Goal: Task Accomplishment & Management: Manage account settings

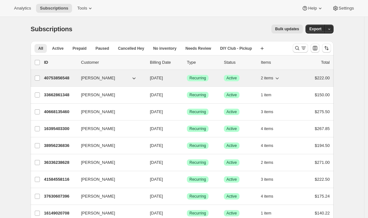
click at [58, 78] on p "40753856548" at bounding box center [60, 78] width 32 height 6
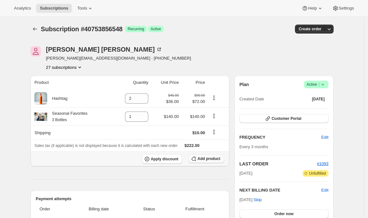
click at [199, 160] on span "Add product" at bounding box center [209, 158] width 23 height 5
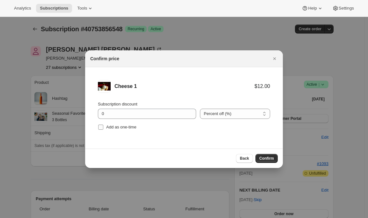
click at [130, 129] on span "Add as one-time" at bounding box center [121, 127] width 30 height 5
click at [103, 129] on input "Add as one-time" at bounding box center [100, 127] width 5 height 5
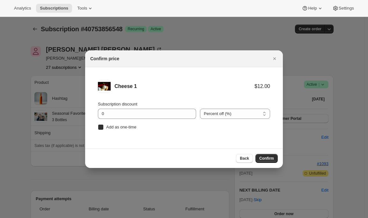
checkbox input "true"
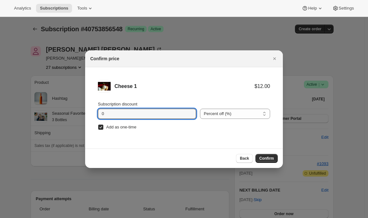
drag, startPoint x: 104, startPoint y: 114, endPoint x: 89, endPoint y: 114, distance: 14.7
click at [89, 114] on li "Cheese 1 $12.00 Subscription discount 0 Percent off (%) Amount off ($) Percent …" at bounding box center [184, 105] width 198 height 77
type input "15"
click at [267, 157] on span "Confirm" at bounding box center [267, 158] width 15 height 5
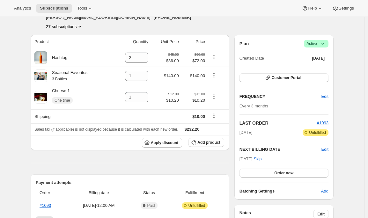
scroll to position [48, 0]
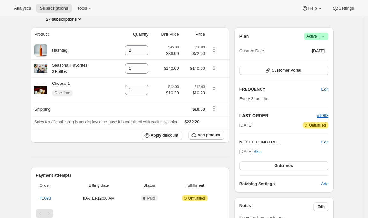
click at [326, 36] on icon at bounding box center [323, 36] width 6 height 6
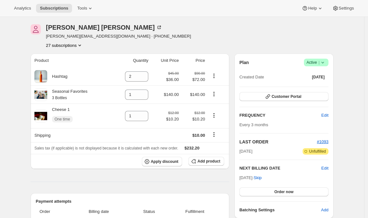
scroll to position [0, 0]
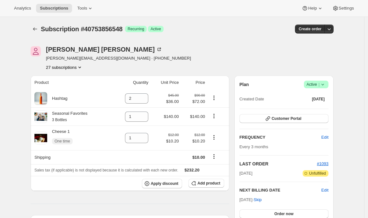
click at [37, 24] on div "Subscription #40753856548. This page is ready Subscription #40753856548 Success…" at bounding box center [182, 29] width 303 height 24
click at [37, 26] on button "Subscriptions" at bounding box center [35, 29] width 9 height 9
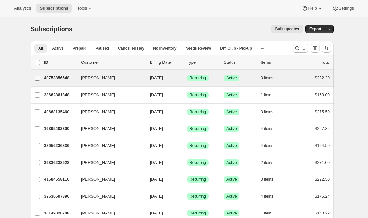
click at [39, 78] on input "[PERSON_NAME]" at bounding box center [37, 78] width 5 height 5
checkbox input "true"
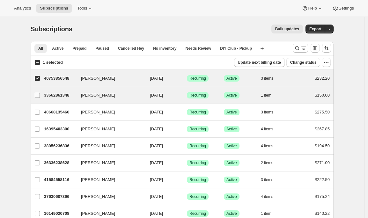
click at [39, 96] on input "[PERSON_NAME]" at bounding box center [37, 95] width 5 height 5
checkbox input "true"
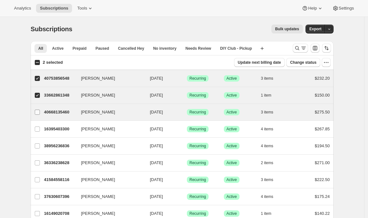
click at [38, 113] on input "[PERSON_NAME]" at bounding box center [37, 112] width 5 height 5
checkbox input "true"
click at [39, 63] on input "3 selected" at bounding box center [37, 62] width 5 height 5
checkbox input "true"
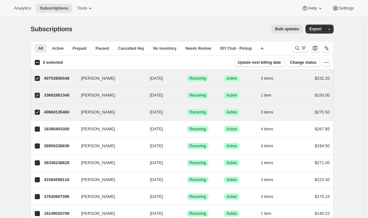
checkbox input "true"
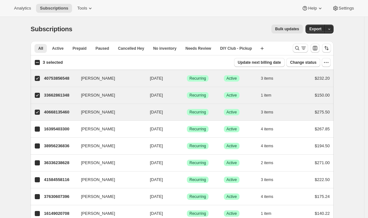
checkbox input "true"
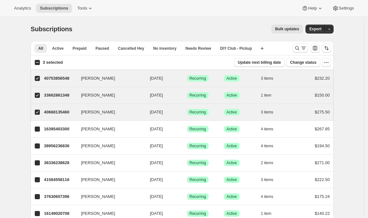
checkbox input "true"
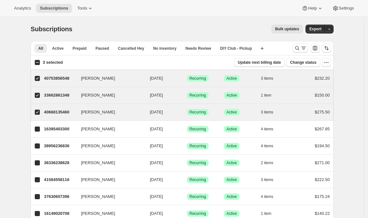
checkbox input "true"
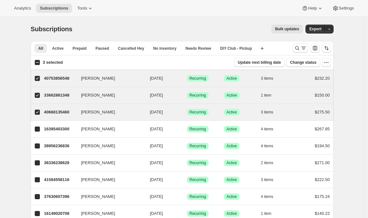
checkbox input "true"
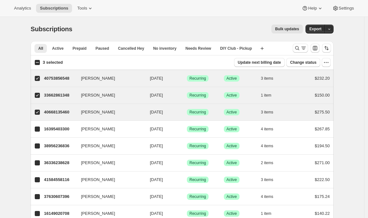
checkbox input "true"
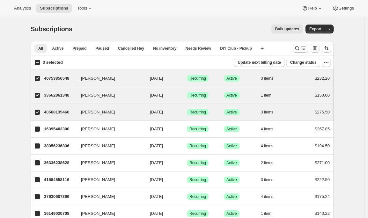
checkbox input "true"
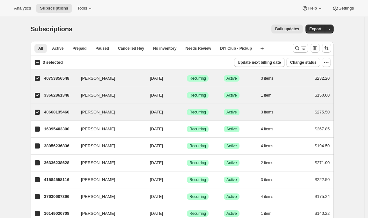
checkbox input "true"
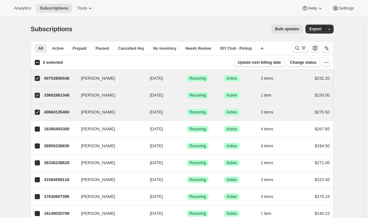
checkbox input "true"
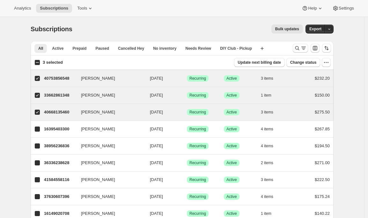
checkbox input "true"
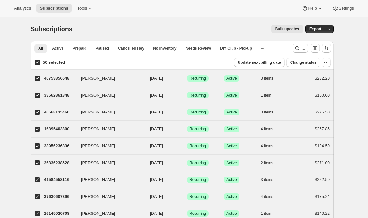
click at [39, 63] on input "50 selected" at bounding box center [37, 62] width 5 height 5
checkbox input "false"
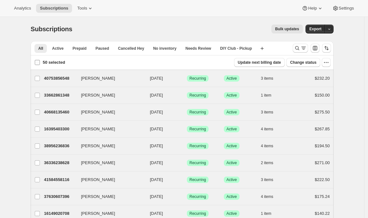
checkbox input "false"
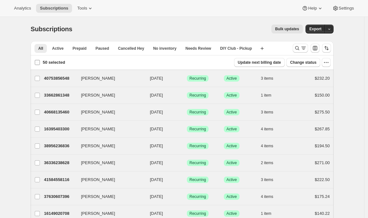
checkbox input "false"
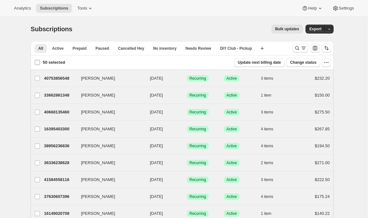
checkbox input "false"
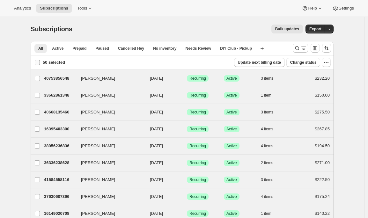
checkbox input "false"
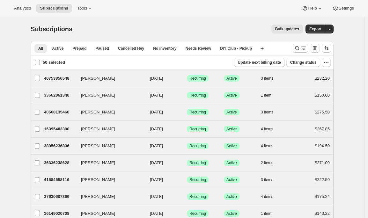
checkbox input "false"
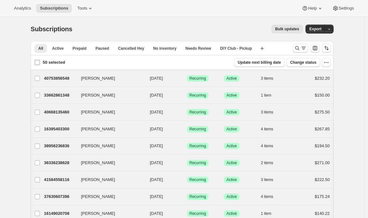
checkbox input "false"
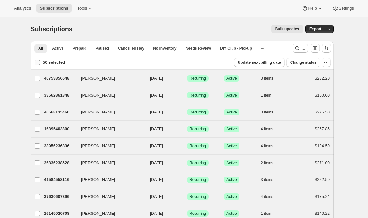
checkbox input "false"
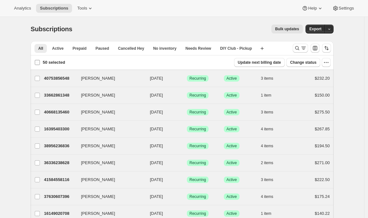
checkbox input "false"
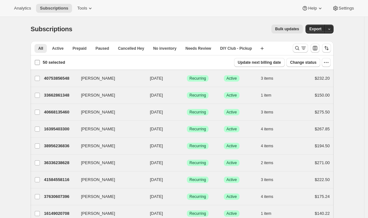
checkbox input "false"
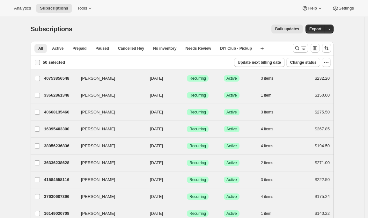
checkbox input "false"
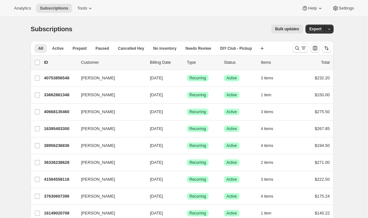
click at [89, 3] on div "Analytics Subscriptions Tools Help Settings" at bounding box center [184, 8] width 368 height 17
click at [89, 6] on icon at bounding box center [90, 8] width 6 height 6
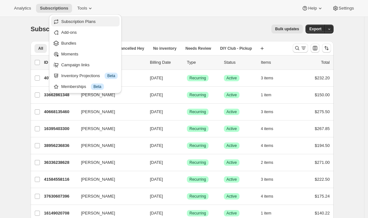
click at [90, 19] on span "Subscription Plans" at bounding box center [89, 22] width 57 height 6
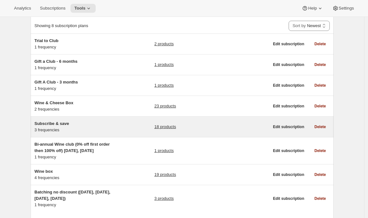
scroll to position [58, 0]
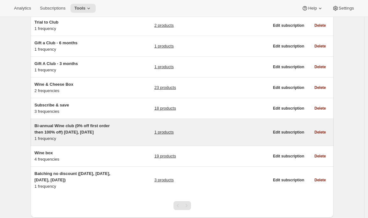
click at [90, 136] on div "Bi-annual Wine club (0% off first order then 100% off) [DATE], [DATE] 1 frequen…" at bounding box center [74, 132] width 80 height 19
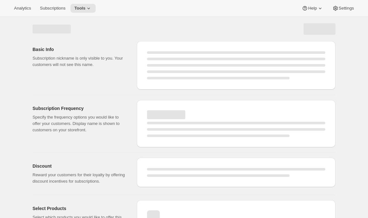
select select "WEEK"
select select "MONTH"
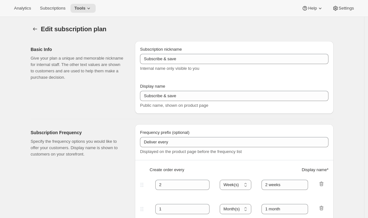
type input "Bi-annual Wine club (0% off first order then 100% off) [DATE], [DATE]"
type input "Wine Club"
type input "6"
select select "MONTH"
type input "6 months"
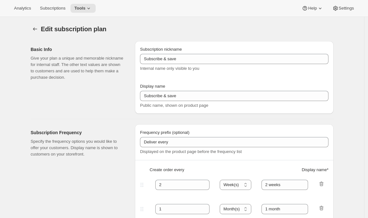
checkbox input "true"
select select "YEARDAY"
select select "25"
select select "7"
select select "10"
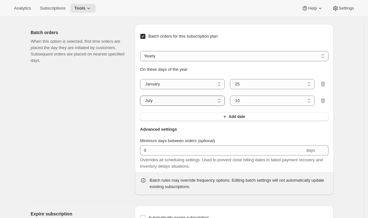
scroll to position [450, 0]
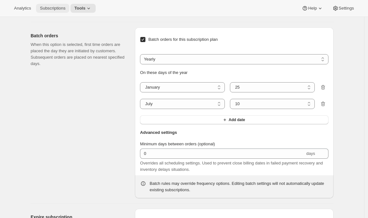
click at [53, 7] on span "Subscriptions" at bounding box center [53, 8] width 26 height 5
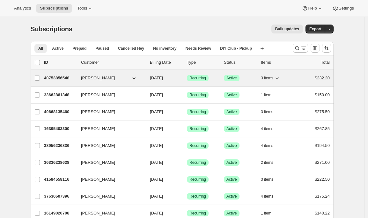
click at [61, 77] on p "40753856548" at bounding box center [60, 78] width 32 height 6
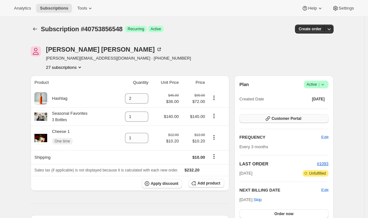
click at [270, 118] on icon "button" at bounding box center [268, 119] width 6 height 6
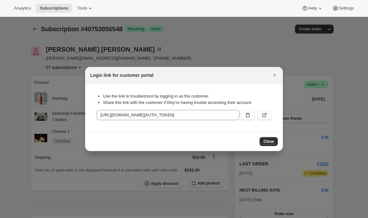
click at [264, 112] on button ":r18h:" at bounding box center [265, 115] width 14 height 10
click at [276, 74] on icon "Close" at bounding box center [275, 75] width 3 height 3
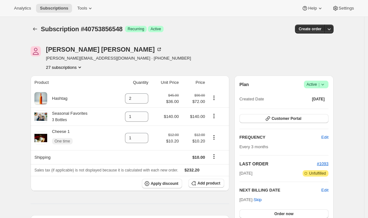
click at [15, 3] on div "Analytics Subscriptions Tools Help Settings" at bounding box center [184, 8] width 368 height 17
click at [17, 7] on span "Analytics" at bounding box center [22, 8] width 17 height 5
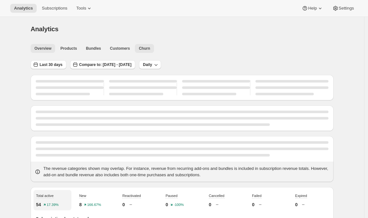
click at [150, 47] on span "Churn" at bounding box center [144, 48] width 11 height 5
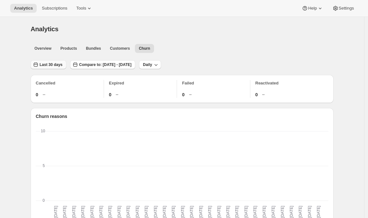
click at [58, 65] on span "Last 30 days" at bounding box center [51, 64] width 23 height 5
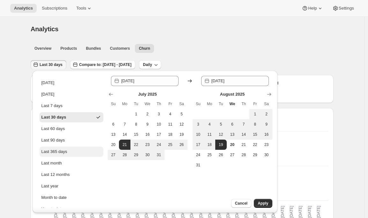
click at [54, 151] on div "Last 365 days" at bounding box center [55, 152] width 26 height 6
type input "[DATE]"
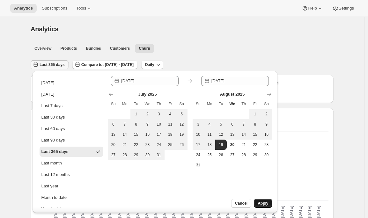
click at [260, 206] on button "Apply" at bounding box center [263, 203] width 18 height 9
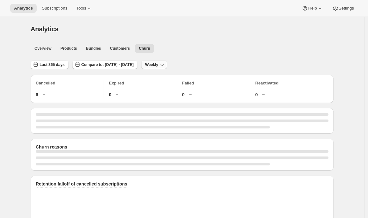
click at [158, 65] on span "Weekly" at bounding box center [151, 64] width 13 height 5
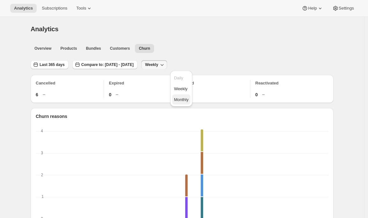
click at [179, 98] on span "Monthly" at bounding box center [181, 99] width 15 height 5
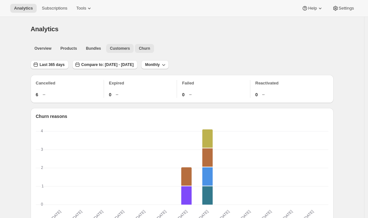
click at [121, 51] on span "Customers" at bounding box center [120, 48] width 20 height 5
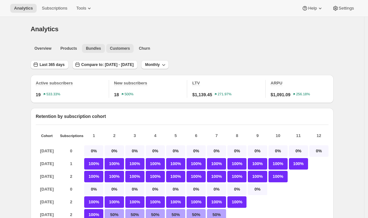
click at [99, 47] on span "Bundles" at bounding box center [93, 48] width 15 height 5
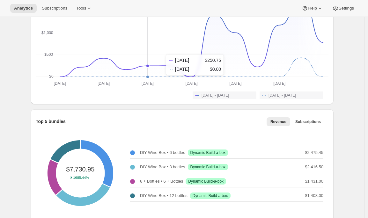
scroll to position [156, 0]
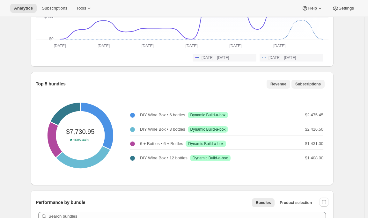
click at [319, 83] on span "Subscriptions" at bounding box center [309, 84] width 26 height 5
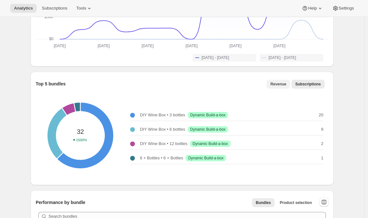
click at [282, 82] on span "Revenue" at bounding box center [279, 84] width 16 height 5
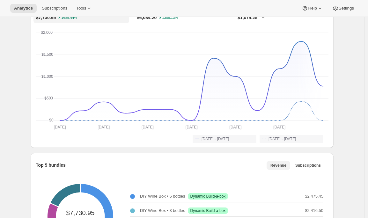
scroll to position [0, 0]
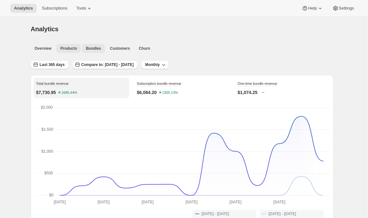
click at [69, 52] on button "Products" at bounding box center [69, 48] width 24 height 9
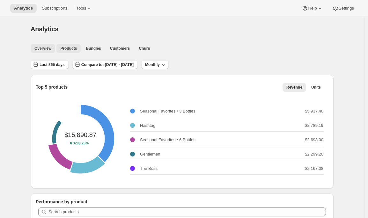
click at [41, 49] on span "Overview" at bounding box center [42, 48] width 17 height 5
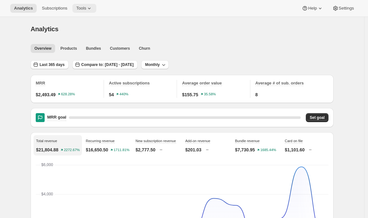
click at [89, 7] on icon at bounding box center [89, 8] width 6 height 6
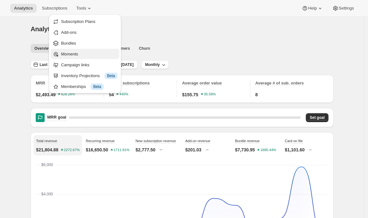
click at [80, 57] on button "Moments" at bounding box center [85, 54] width 69 height 10
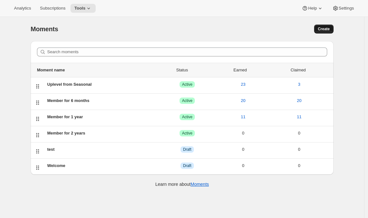
click at [325, 30] on span "Create" at bounding box center [324, 29] width 12 height 5
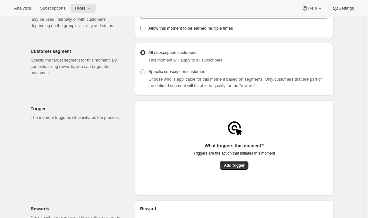
scroll to position [42, 0]
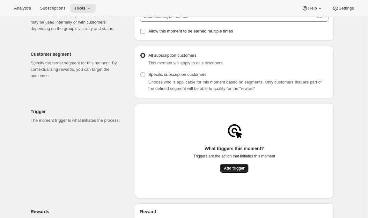
click at [239, 171] on span "Add trigger" at bounding box center [234, 168] width 21 height 5
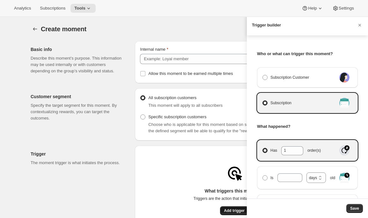
scroll to position [0, 0]
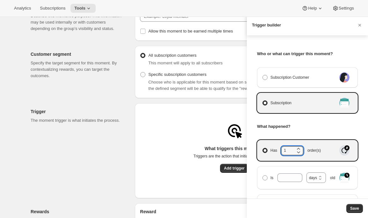
drag, startPoint x: 287, startPoint y: 150, endPoint x: 280, endPoint y: 150, distance: 7.3
click at [280, 150] on span "Has 1 order(s)" at bounding box center [296, 151] width 50 height 8
type input "4"
click at [355, 209] on span "Save" at bounding box center [355, 208] width 9 height 5
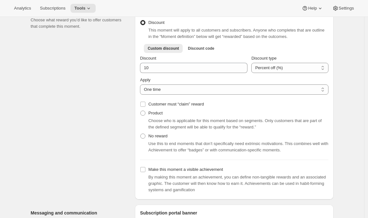
scroll to position [256, 0]
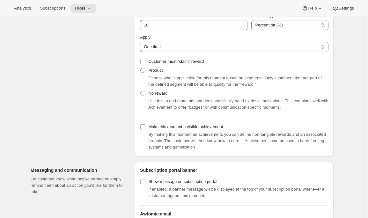
click at [161, 75] on label "Product" at bounding box center [151, 70] width 23 height 9
click at [141, 68] on input "Product" at bounding box center [140, 68] width 0 height 0
radio input "true"
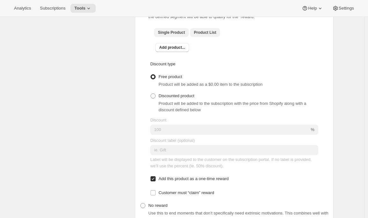
click at [205, 35] on span "Product List" at bounding box center [205, 32] width 22 height 5
checkbox input "true"
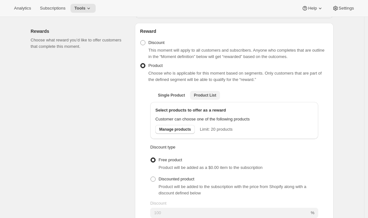
scroll to position [0, 0]
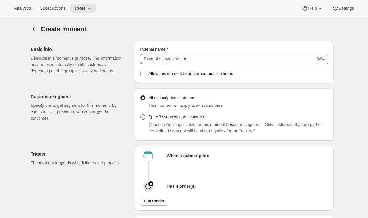
click at [172, 119] on span "Specific subscription customers" at bounding box center [177, 117] width 58 height 5
click at [141, 115] on input "Specific subscription customers" at bounding box center [140, 115] width 0 height 0
radio input "true"
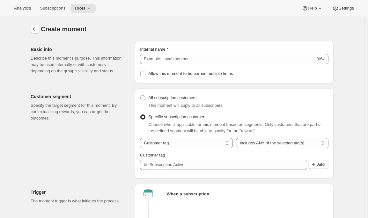
click at [35, 29] on icon "Create moment" at bounding box center [35, 29] width 6 height 6
radio input "true"
checkbox input "false"
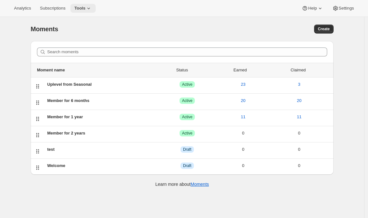
click at [89, 9] on icon at bounding box center [89, 8] width 6 height 6
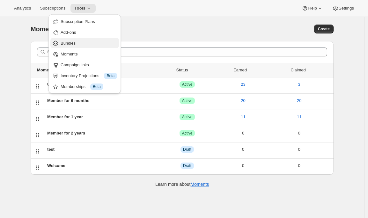
click at [97, 42] on span "Bundles" at bounding box center [89, 43] width 57 height 6
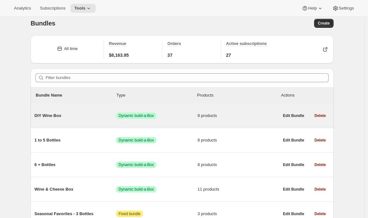
scroll to position [6, 0]
click at [102, 116] on span "DIY Wine Box" at bounding box center [75, 115] width 82 height 6
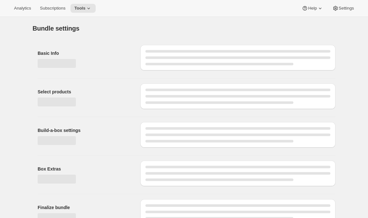
type input "DIY Wine Box"
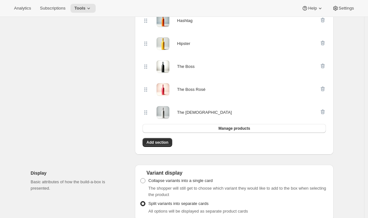
scroll to position [271, 0]
click at [323, 111] on icon "button" at bounding box center [323, 112] width 4 height 5
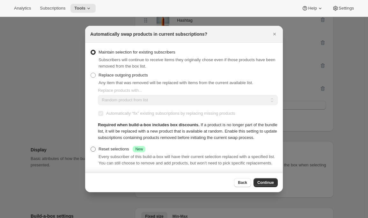
click at [118, 151] on div "Reset selections Success New" at bounding box center [122, 149] width 47 height 6
click at [91, 147] on input "Reset selections Success New" at bounding box center [91, 147] width 0 height 0
radio input "true"
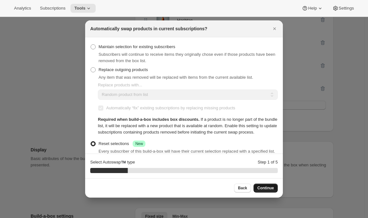
click at [268, 190] on span "Continue" at bounding box center [266, 188] width 17 height 5
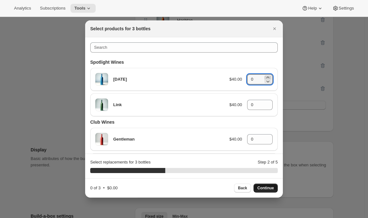
click at [265, 77] on icon ":r1ml:" at bounding box center [268, 77] width 6 height 6
type input "1"
click at [265, 102] on icon ":r1ml:" at bounding box center [268, 103] width 6 height 6
type input "1"
click at [265, 137] on icon ":r1ml:" at bounding box center [268, 137] width 6 height 6
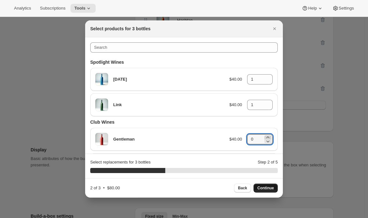
type input "1"
click at [267, 189] on span "Continue" at bounding box center [266, 188] width 17 height 5
type input "0"
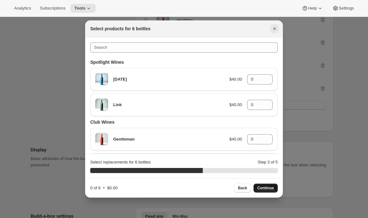
click at [275, 29] on icon "Close" at bounding box center [275, 29] width 6 height 6
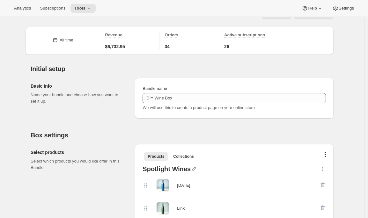
scroll to position [0, 0]
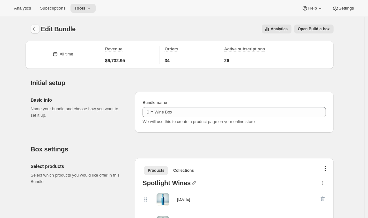
click at [35, 28] on icon "Bundles" at bounding box center [35, 29] width 6 height 6
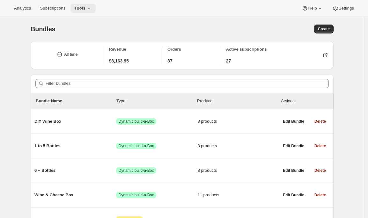
click at [86, 8] on span "Tools" at bounding box center [79, 8] width 11 height 5
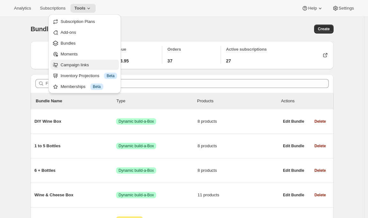
click at [82, 64] on span "Campaign links" at bounding box center [75, 65] width 28 height 5
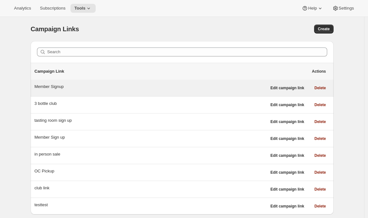
click at [46, 91] on div "Member Signup" at bounding box center [150, 88] width 232 height 9
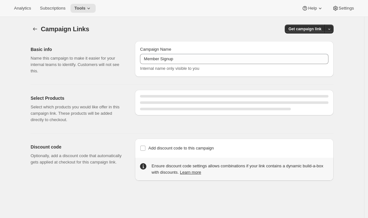
select select "gid://shopify/SellingPlan/7445479460"
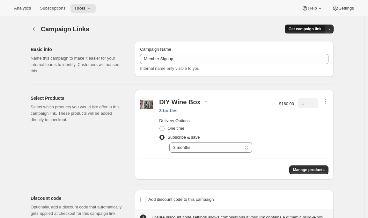
click at [314, 30] on span "Get campaign link" at bounding box center [305, 29] width 33 height 5
click at [314, 52] on span "QR Code" at bounding box center [322, 53] width 17 height 5
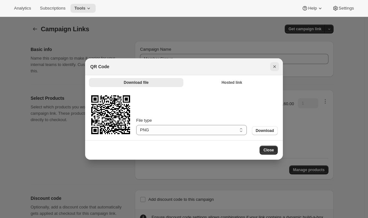
click at [275, 67] on icon "Close" at bounding box center [275, 66] width 3 height 3
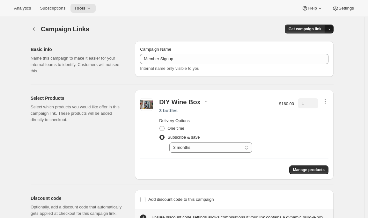
click at [332, 28] on icon "button" at bounding box center [330, 29] width 4 height 4
click at [324, 44] on span "Copy Link" at bounding box center [323, 42] width 19 height 5
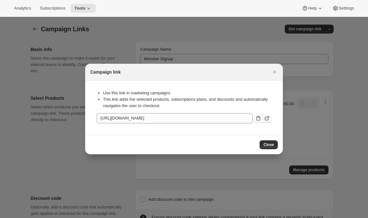
click at [267, 120] on icon ":r1ph:" at bounding box center [267, 118] width 6 height 6
click at [275, 73] on icon "Close" at bounding box center [275, 72] width 6 height 6
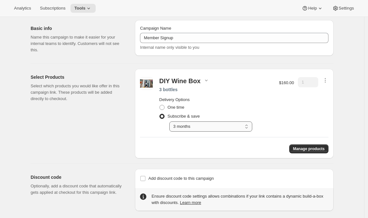
scroll to position [27, 0]
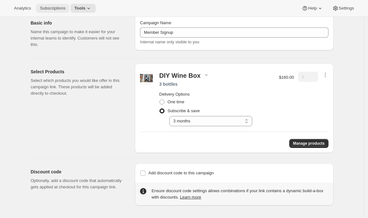
click at [57, 10] on span "Subscriptions" at bounding box center [53, 8] width 26 height 5
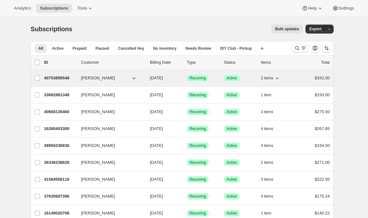
click at [65, 77] on p "40753856548" at bounding box center [60, 78] width 32 height 6
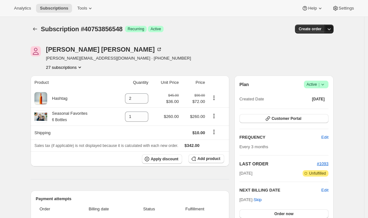
click at [333, 30] on icon "button" at bounding box center [329, 29] width 6 height 6
click at [315, 54] on span "Create custom one-time order" at bounding box center [304, 53] width 55 height 5
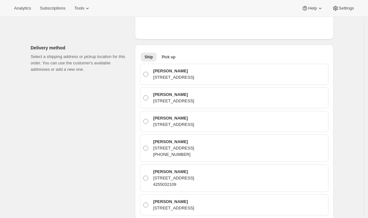
scroll to position [184, 0]
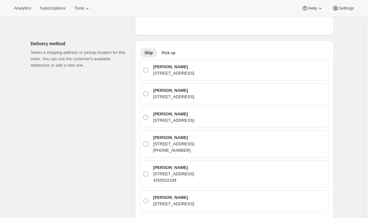
click at [181, 79] on div "[PERSON_NAME] [STREET_ADDRESS]" at bounding box center [234, 70] width 189 height 21
click at [179, 76] on p "[STREET_ADDRESS]" at bounding box center [173, 73] width 41 height 6
click at [144, 68] on input "[PERSON_NAME] [STREET_ADDRESS]" at bounding box center [143, 68] width 0 height 0
radio input "true"
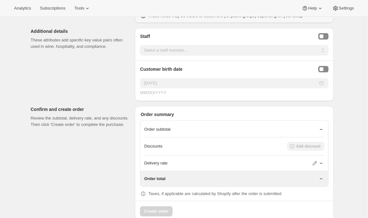
scroll to position [804, 0]
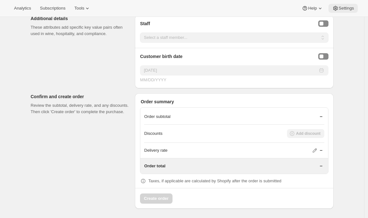
click at [349, 7] on span "Settings" at bounding box center [346, 8] width 15 height 5
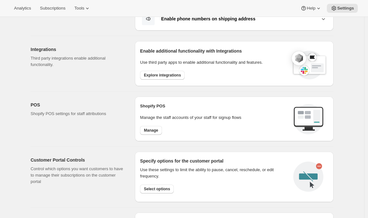
scroll to position [144, 0]
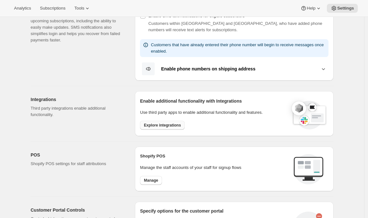
click at [157, 124] on span "Explore integrations" at bounding box center [162, 125] width 37 height 5
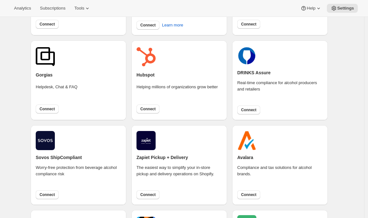
scroll to position [102, 0]
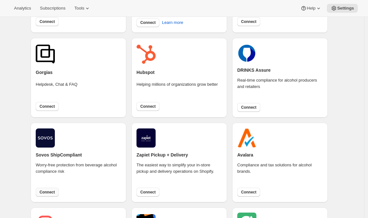
click at [53, 191] on span "Connect" at bounding box center [47, 192] width 15 height 5
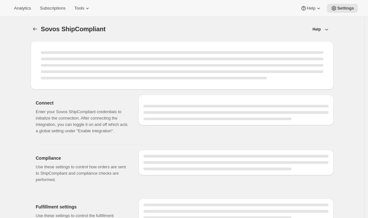
select select "development"
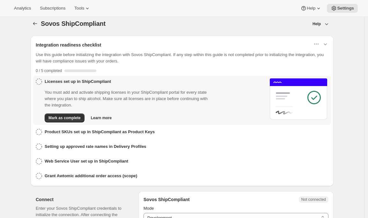
scroll to position [5, 0]
click at [322, 24] on div "Help" at bounding box center [321, 24] width 17 height 6
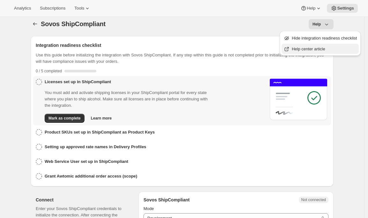
click at [322, 49] on span "Help center article" at bounding box center [309, 49] width 34 height 5
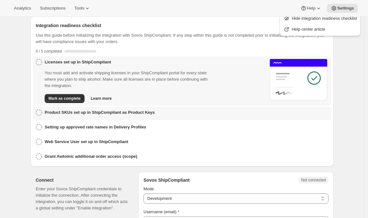
click at [88, 115] on h3 "Product SKUs set up in ShipCompliant as Product Keys" at bounding box center [100, 113] width 110 height 6
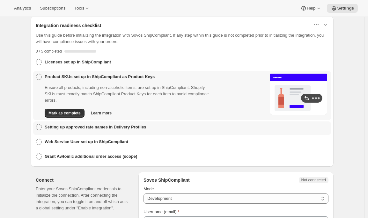
click at [85, 127] on h3 "Setting up approved rate names in Delivery Profiles" at bounding box center [96, 127] width 102 height 6
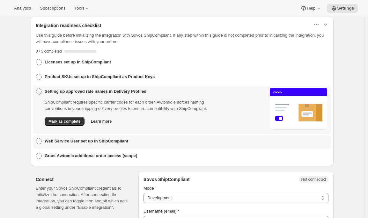
click at [84, 140] on h3 "Web Service User set up in ShipCompliant" at bounding box center [87, 141] width 84 height 6
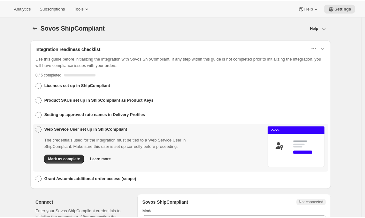
scroll to position [1, 0]
